Goal: Transaction & Acquisition: Purchase product/service

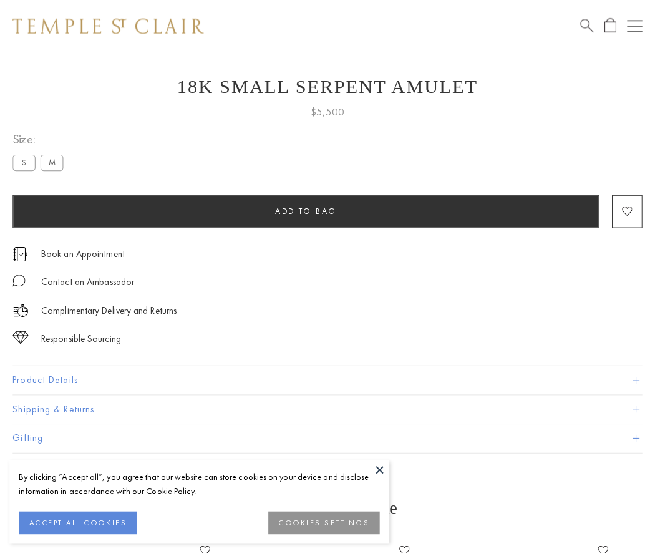
scroll to position [47, 0]
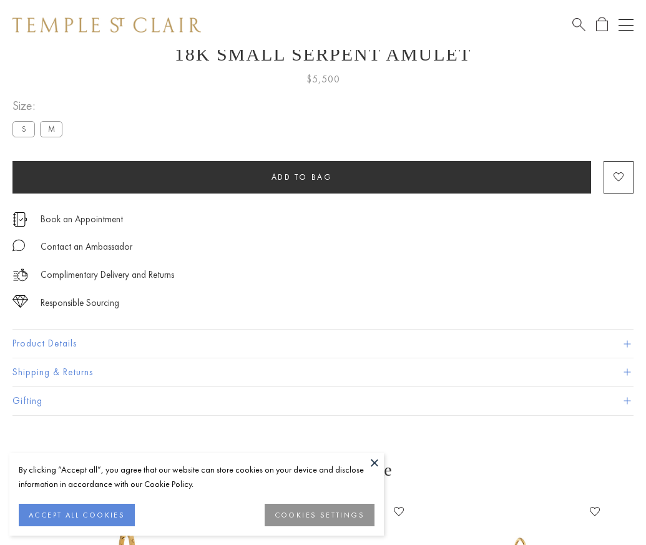
click at [301, 177] on span "Add to bag" at bounding box center [301, 177] width 61 height 11
